Goal: Task Accomplishment & Management: Complete application form

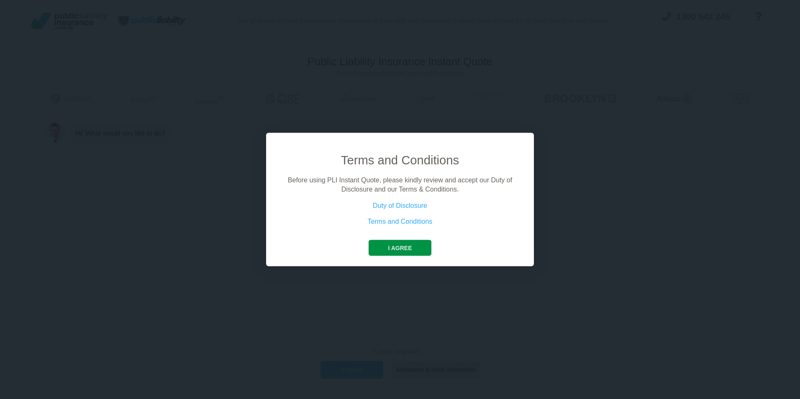
click at [390, 245] on button "I agree" at bounding box center [400, 248] width 62 height 16
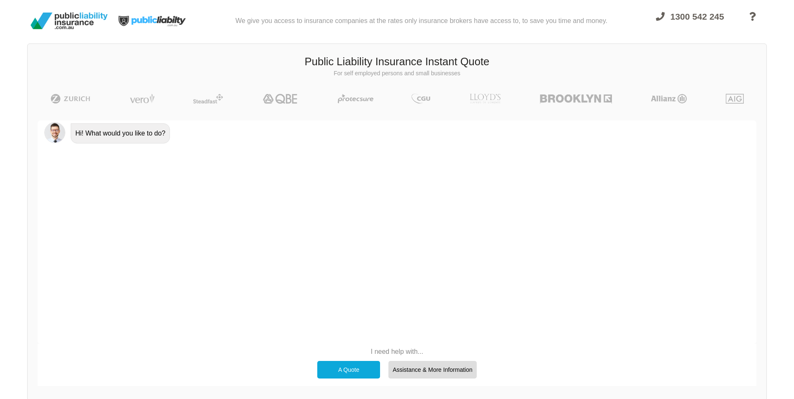
click at [349, 372] on div "A Quote" at bounding box center [348, 370] width 63 height 18
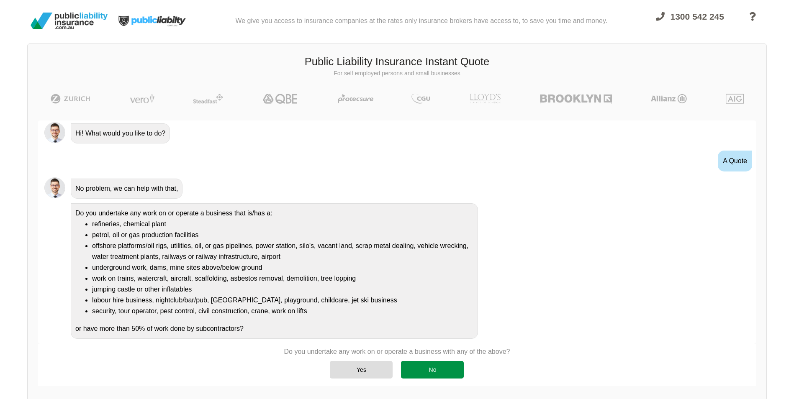
click at [427, 367] on div "No" at bounding box center [432, 370] width 63 height 18
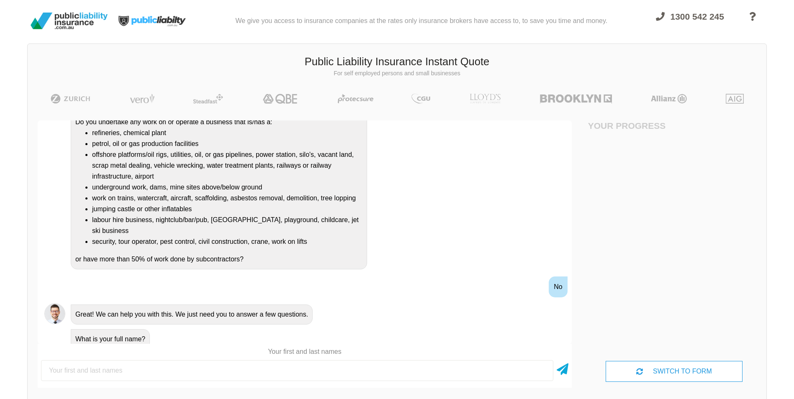
scroll to position [108, 0]
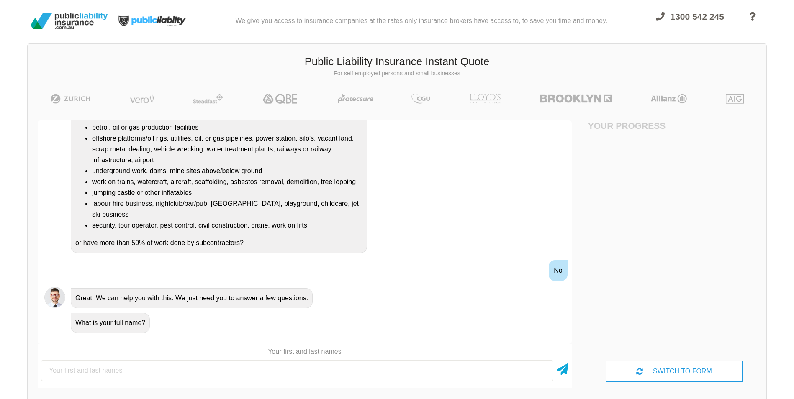
click at [194, 368] on input "text" at bounding box center [297, 370] width 512 height 21
click at [162, 369] on input "text" at bounding box center [297, 370] width 512 height 21
click at [145, 369] on input "text" at bounding box center [297, 370] width 512 height 21
type input "[PERSON_NAME]"
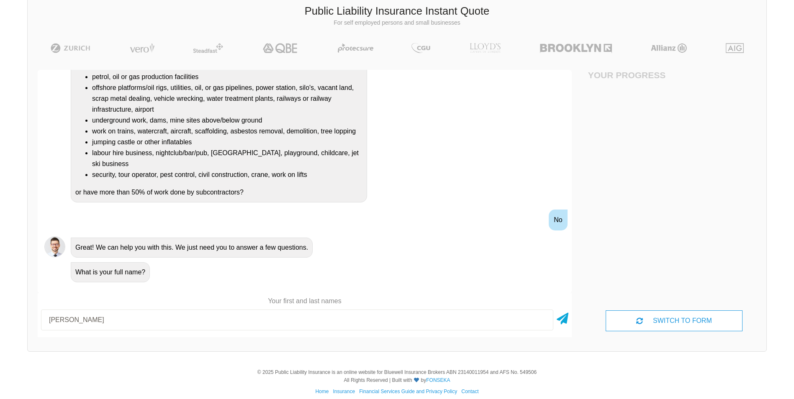
scroll to position [59, 0]
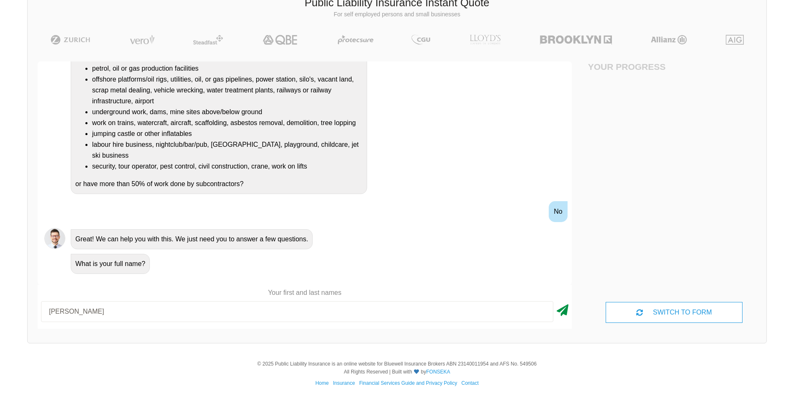
click at [560, 310] on icon at bounding box center [563, 308] width 12 height 15
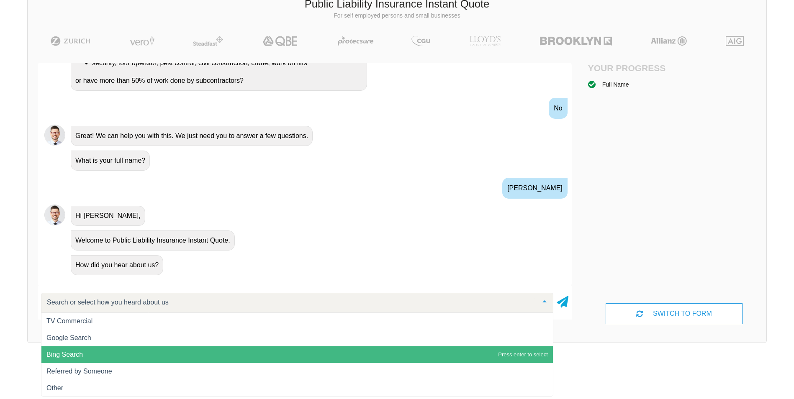
scroll to position [0, 0]
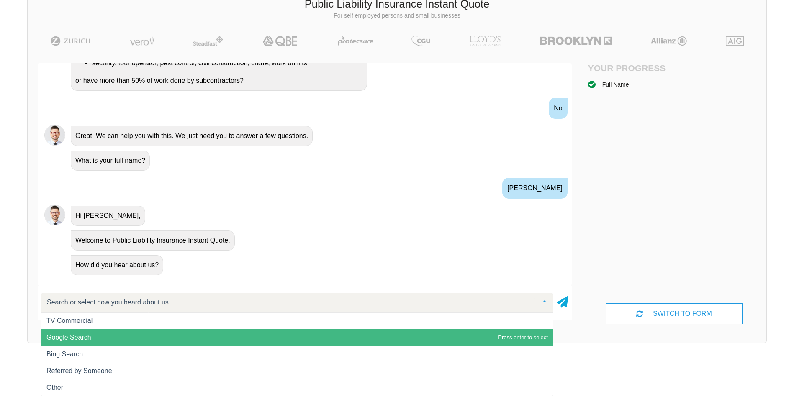
click at [177, 335] on span "Google Search" at bounding box center [296, 337] width 511 height 17
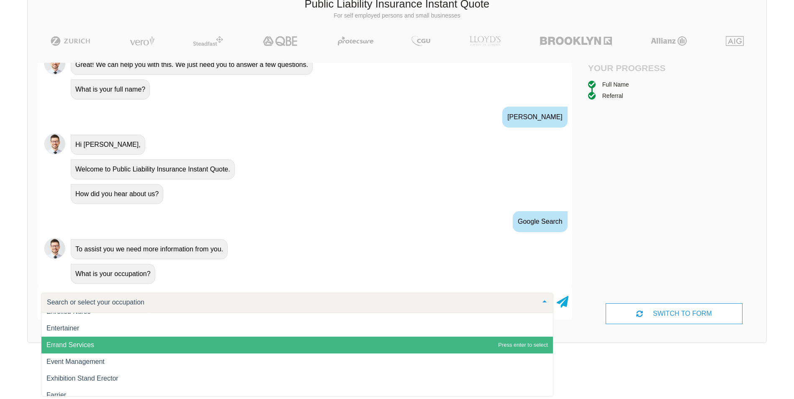
scroll to position [4031, 0]
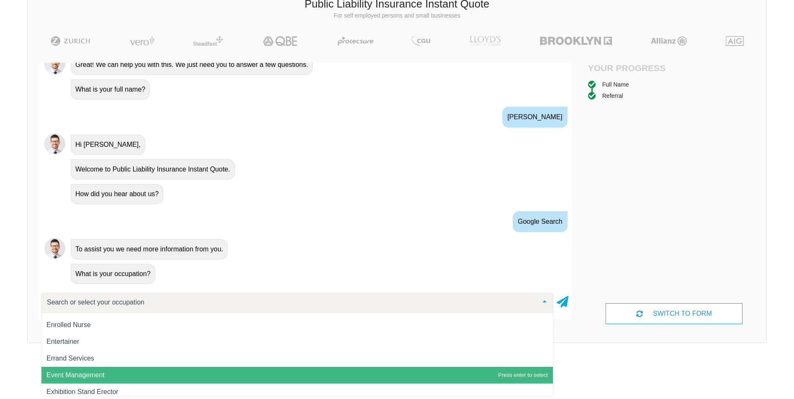
click at [113, 372] on span "Event Management" at bounding box center [296, 375] width 511 height 17
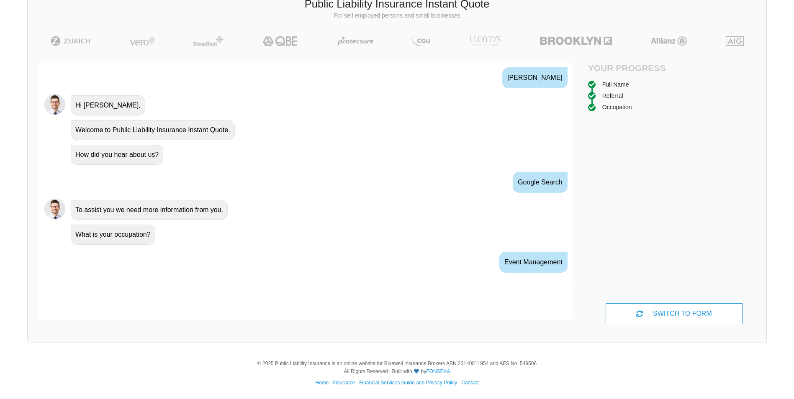
scroll to position [339, 0]
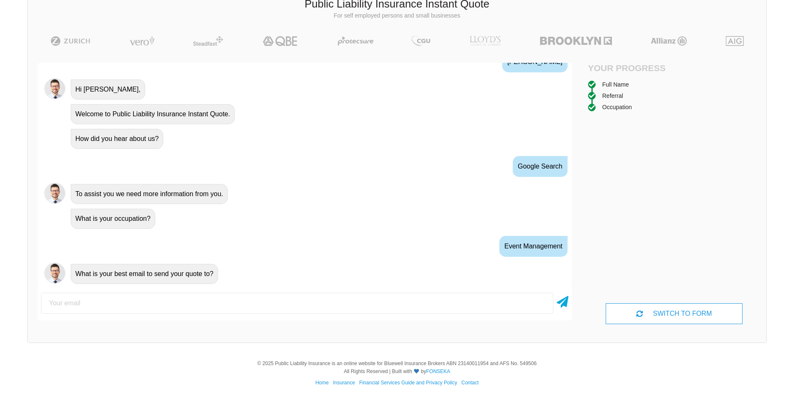
click at [227, 303] on input "email" at bounding box center [297, 303] width 512 height 21
type input "[EMAIL_ADDRESS][DOMAIN_NAME]"
click at [564, 302] on icon at bounding box center [563, 300] width 12 height 15
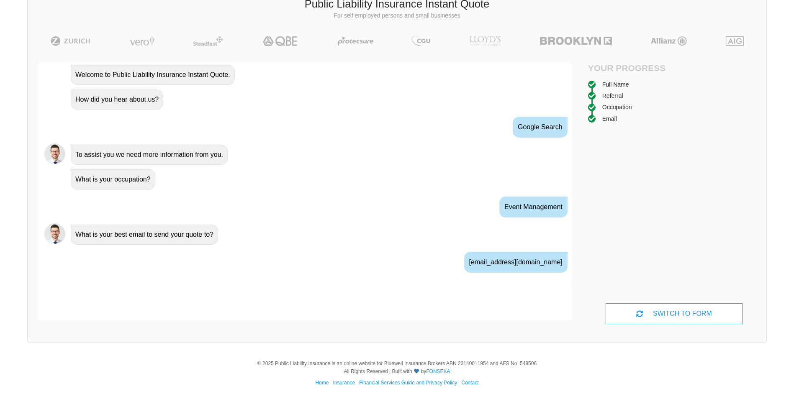
scroll to position [394, 0]
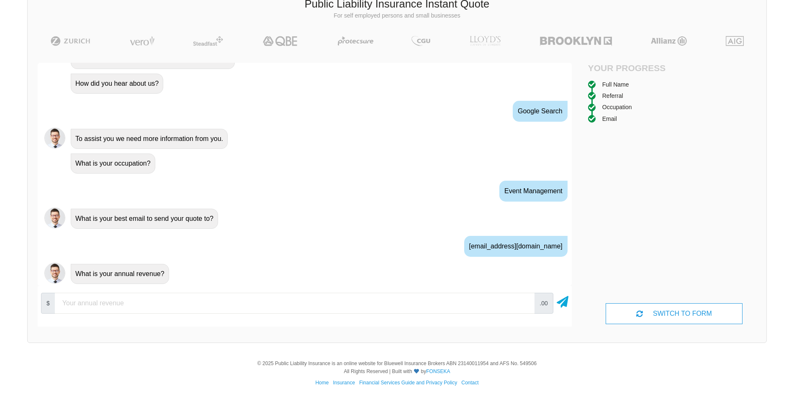
click at [285, 303] on input "number" at bounding box center [295, 303] width 480 height 21
type input "10000"
click at [524, 305] on input "10000" at bounding box center [295, 303] width 480 height 21
click at [113, 297] on input "number" at bounding box center [295, 303] width 480 height 21
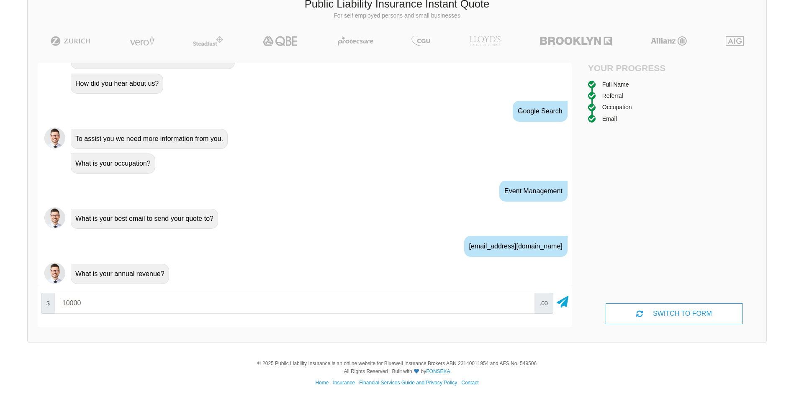
click at [524, 306] on input "10000" at bounding box center [295, 303] width 480 height 21
click at [524, 301] on input "20000" at bounding box center [295, 303] width 480 height 21
click at [524, 301] on input "30000" at bounding box center [295, 303] width 480 height 21
click at [524, 301] on input "40000" at bounding box center [295, 303] width 480 height 21
click at [524, 301] on input "50000" at bounding box center [295, 303] width 480 height 21
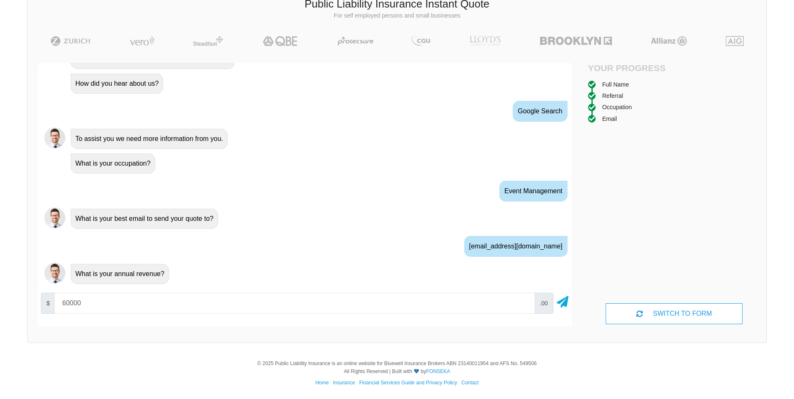
click at [524, 301] on input "60000" at bounding box center [295, 303] width 480 height 21
type input "10000"
click at [524, 305] on input "10000" at bounding box center [295, 303] width 480 height 21
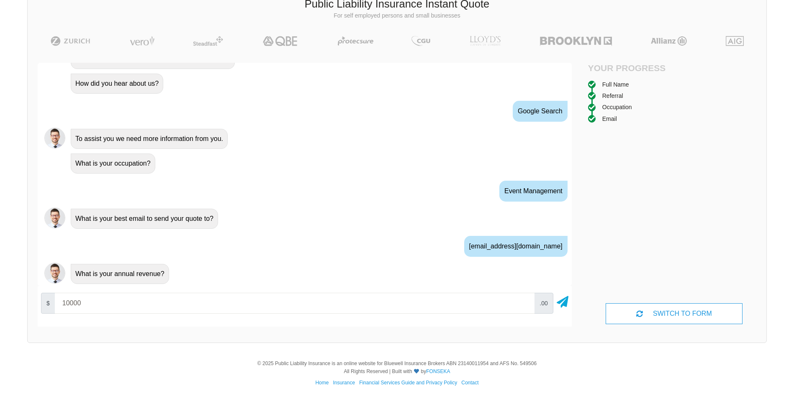
click at [524, 305] on input "10000" at bounding box center [295, 303] width 480 height 21
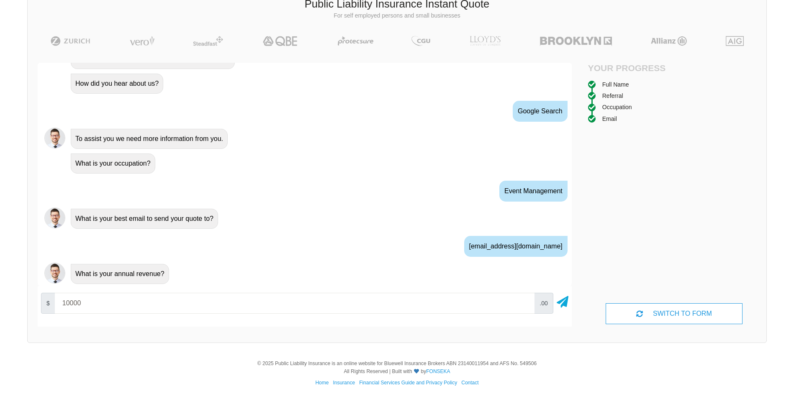
click at [524, 305] on input "10000" at bounding box center [295, 303] width 480 height 21
click at [525, 305] on input "10000" at bounding box center [295, 303] width 480 height 21
click at [525, 304] on input "10000" at bounding box center [295, 303] width 480 height 21
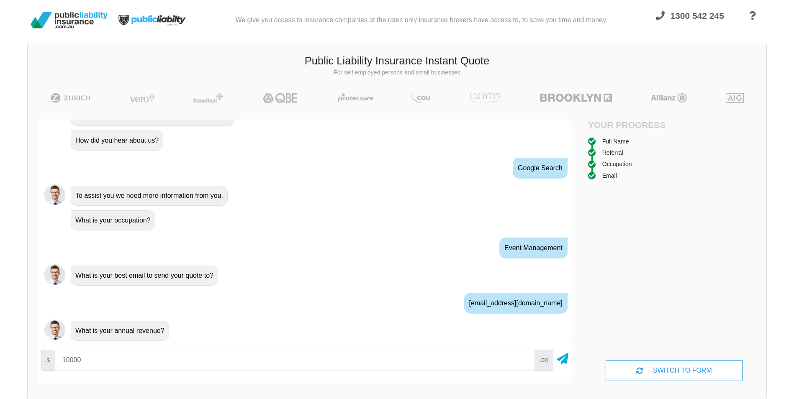
scroll to position [0, 0]
